Goal: Task Accomplishment & Management: Complete application form

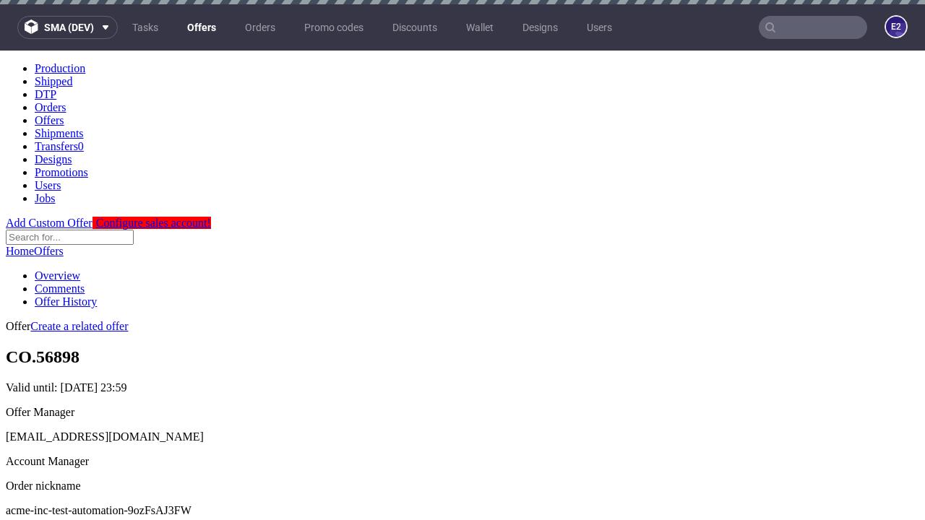
scroll to position [4, 0]
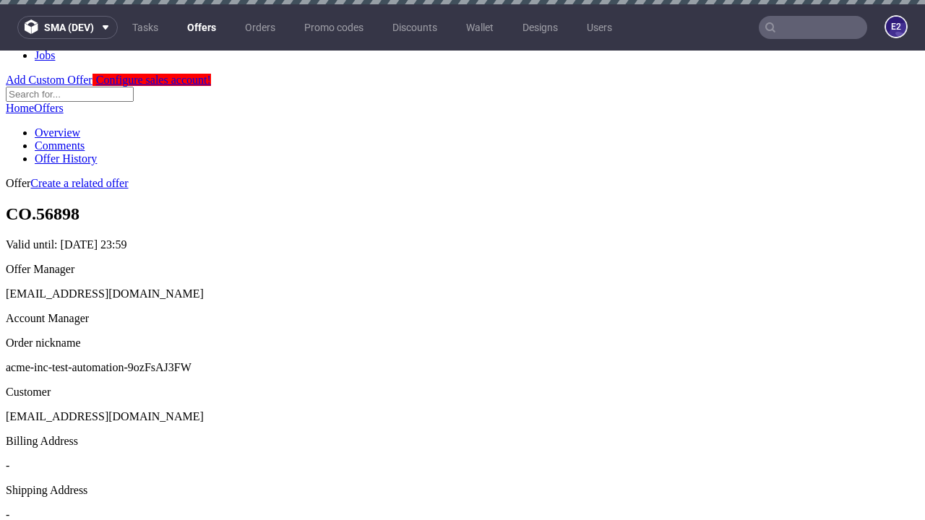
scroll to position [4, 0]
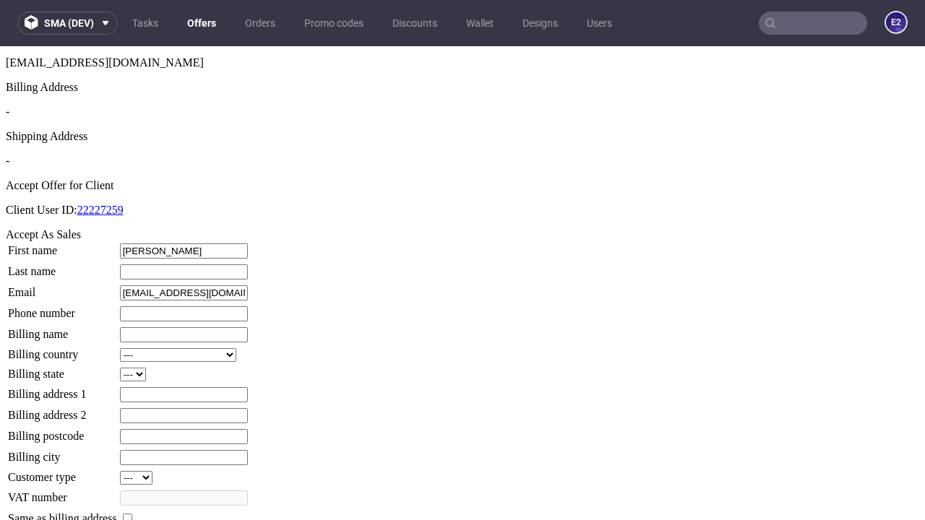
type input "[PERSON_NAME]"
type input "1509813888"
type input "Ezra90"
select select "13"
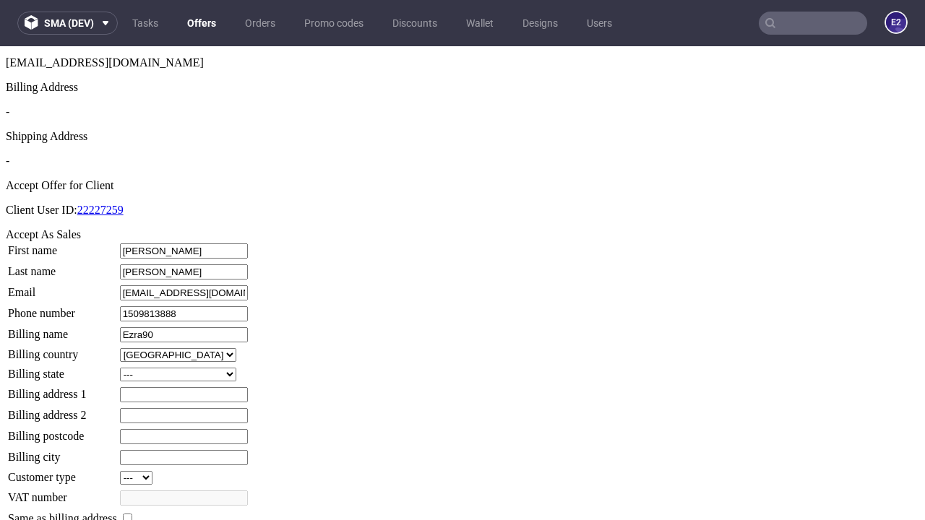
select select "132"
type input "Ezra90"
type input "387 [PERSON_NAME] Bank"
type input "II2 8BB"
type input "New O'Connellhill"
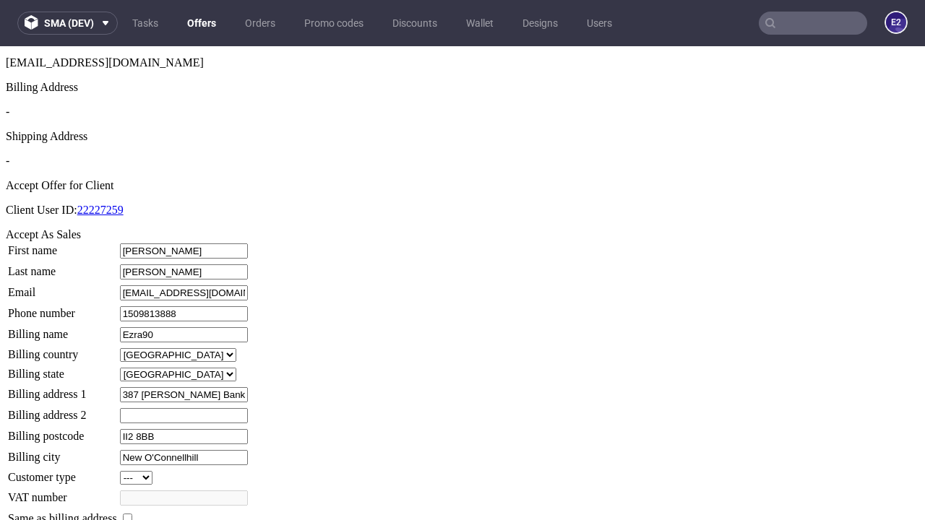
click at [132, 514] on input "checkbox" at bounding box center [127, 518] width 9 height 9
checkbox input "true"
type input "Ezra90"
select select "13"
type input "387 [PERSON_NAME] Bank"
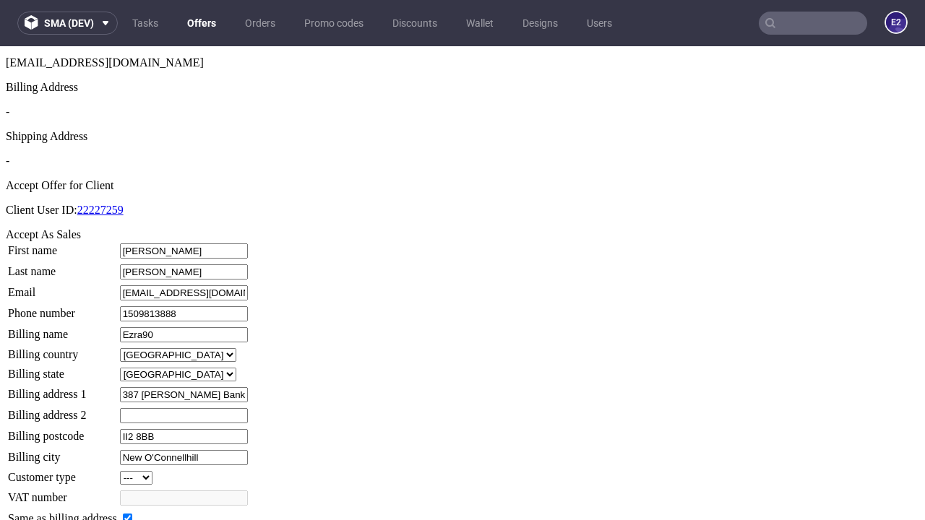
type input "II2 8BB"
type input "New O'Connellhill"
select select "132"
